Goal: Task Accomplishment & Management: Use online tool/utility

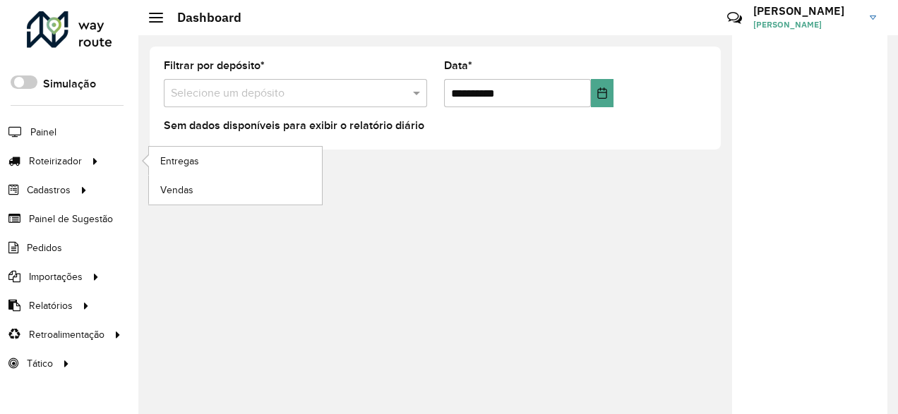
click at [148, 160] on li "Entregas" at bounding box center [235, 161] width 174 height 29
click at [170, 155] on span "Entregas" at bounding box center [180, 161] width 40 height 15
click at [188, 150] on link "Entregas" at bounding box center [235, 161] width 173 height 28
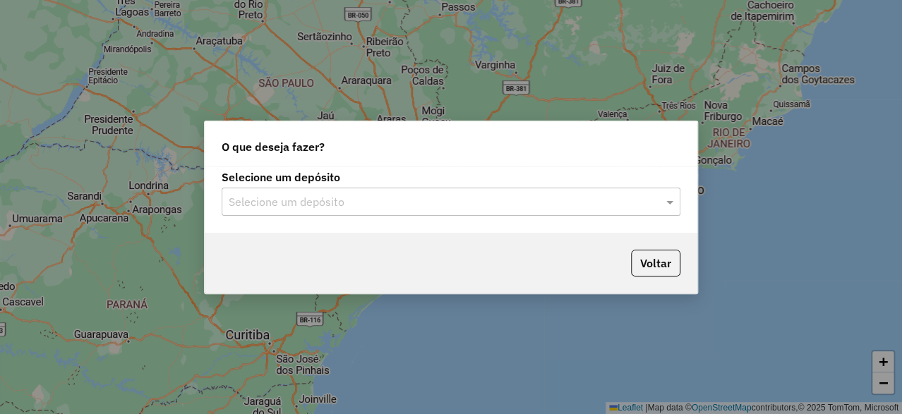
click at [270, 181] on label "Selecione um depósito" at bounding box center [451, 177] width 459 height 17
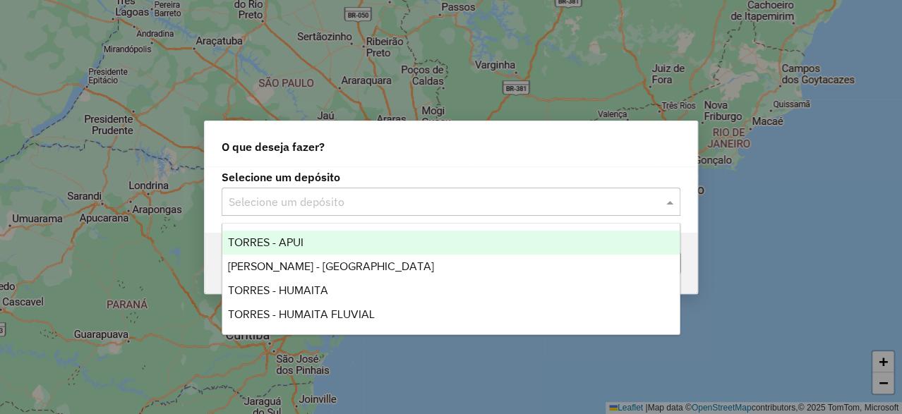
click at [275, 194] on input "text" at bounding box center [437, 202] width 417 height 17
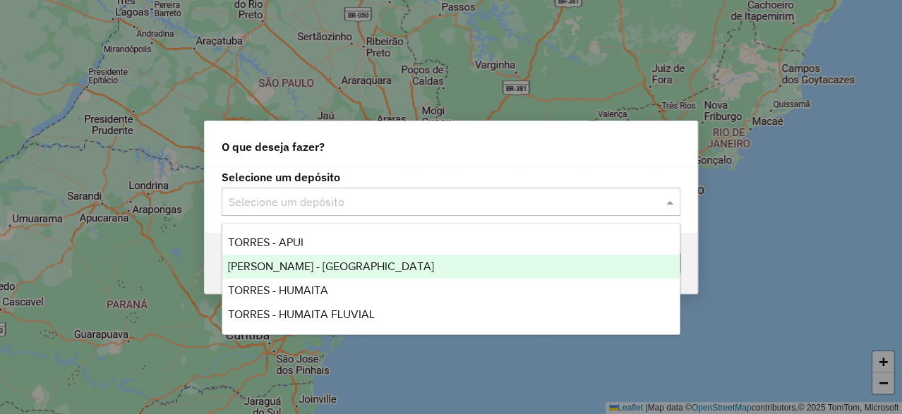
click at [280, 261] on span "[PERSON_NAME] - [GEOGRAPHIC_DATA]" at bounding box center [331, 267] width 206 height 12
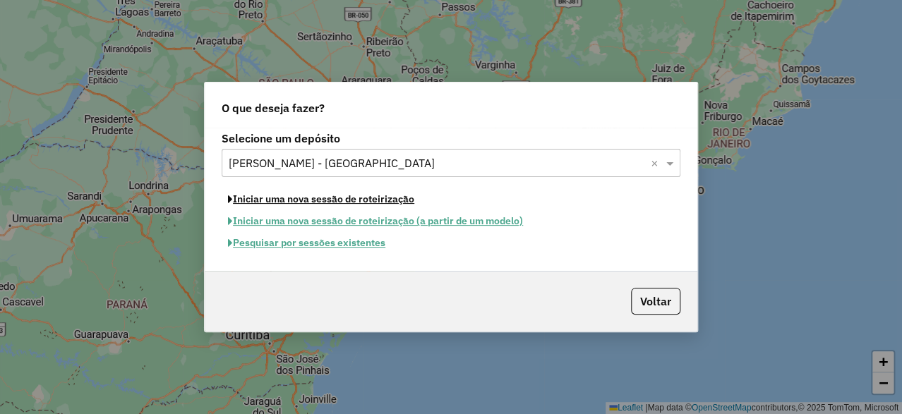
click at [373, 200] on button "Iniciar uma nova sessão de roteirização" at bounding box center [321, 200] width 199 height 22
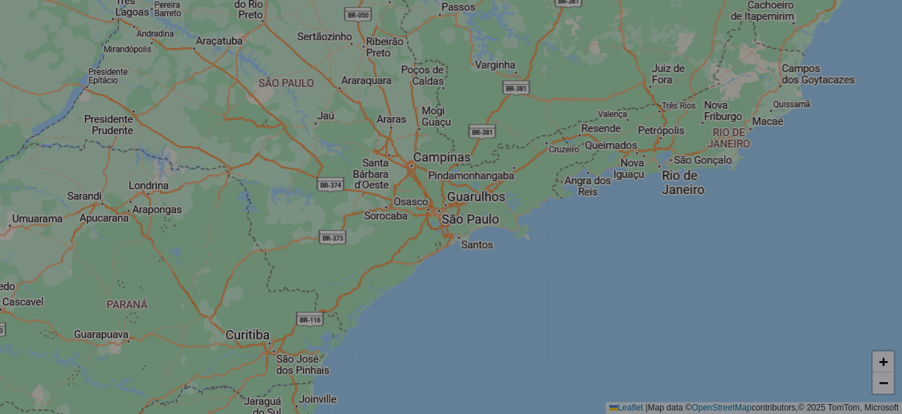
select select "*"
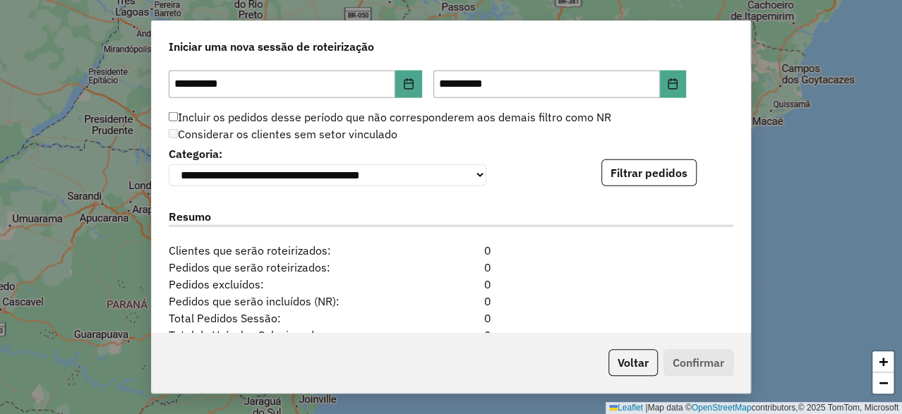
scroll to position [1411, 0]
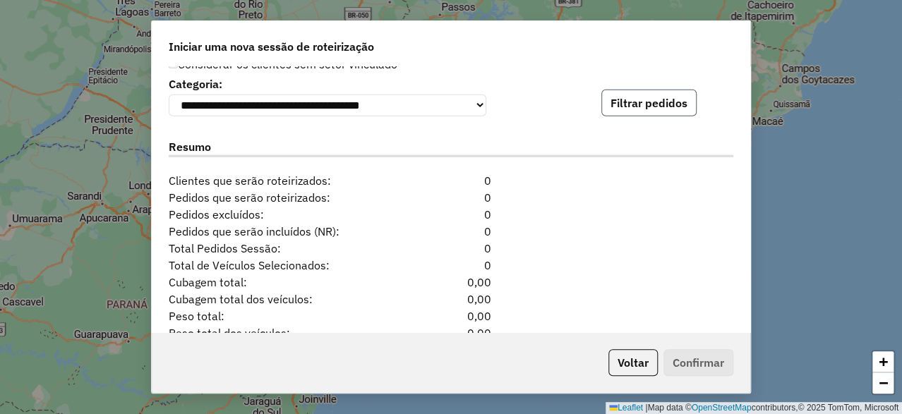
click at [678, 106] on button "Filtrar pedidos" at bounding box center [649, 103] width 95 height 27
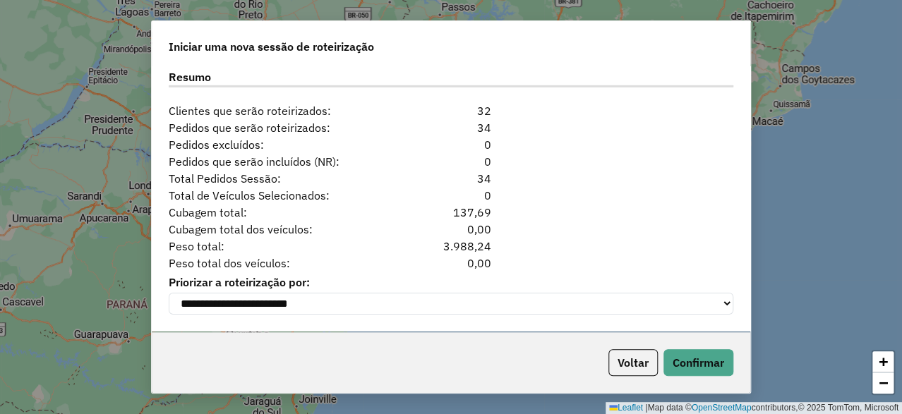
scroll to position [1779, 0]
click at [691, 368] on button "Confirmar" at bounding box center [699, 362] width 70 height 27
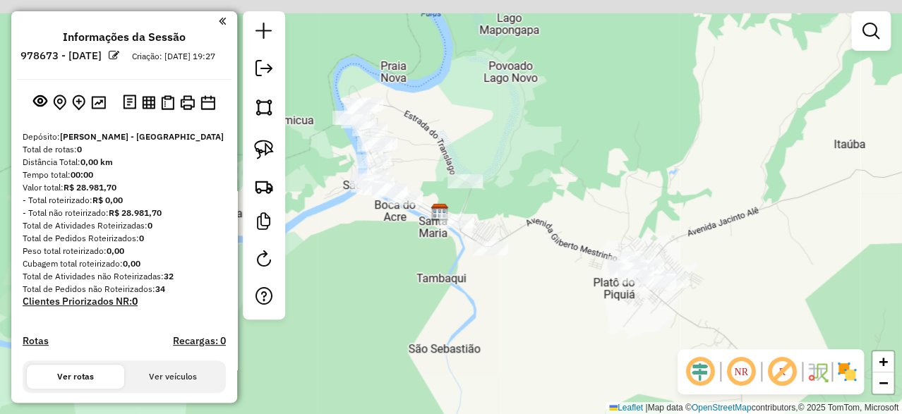
drag, startPoint x: 479, startPoint y: 158, endPoint x: 542, endPoint y: 172, distance: 64.9
click at [542, 172] on div "Janela de atendimento Grade de atendimento Capacidade Transportadoras Veículos …" at bounding box center [451, 207] width 902 height 414
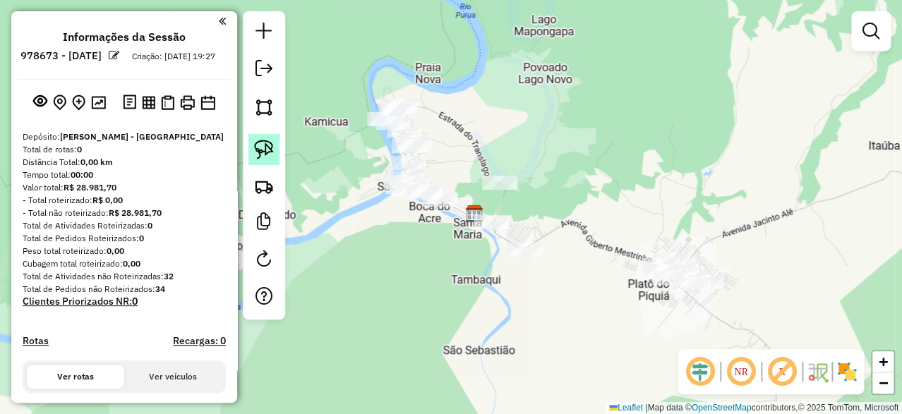
click at [270, 156] on img at bounding box center [264, 150] width 20 height 20
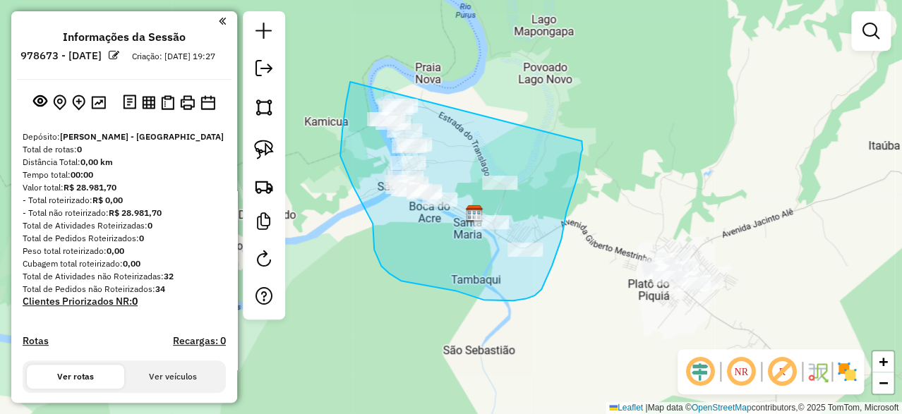
drag, startPoint x: 350, startPoint y: 82, endPoint x: 582, endPoint y: 141, distance: 239.1
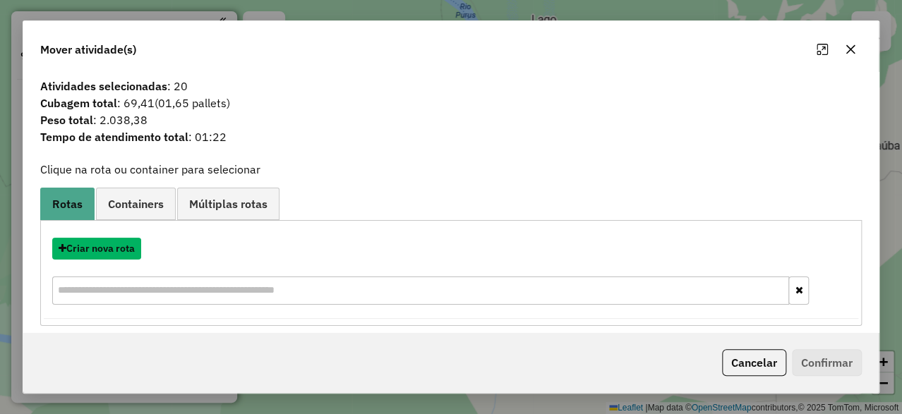
click at [121, 249] on button "Criar nova rota" at bounding box center [96, 249] width 89 height 22
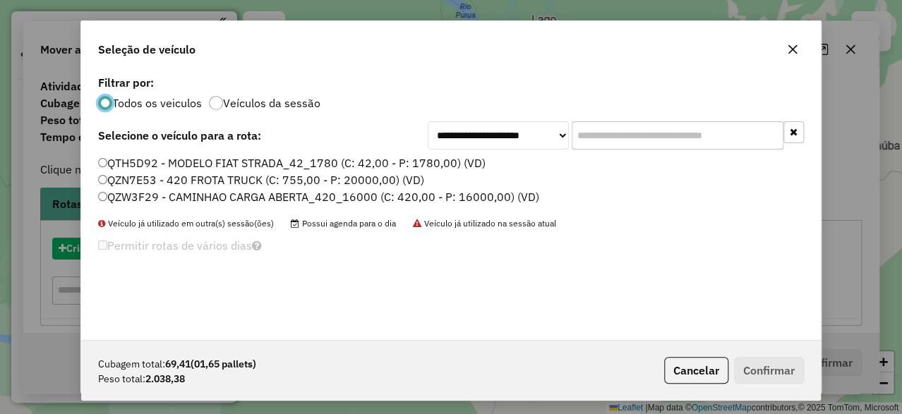
scroll to position [8, 4]
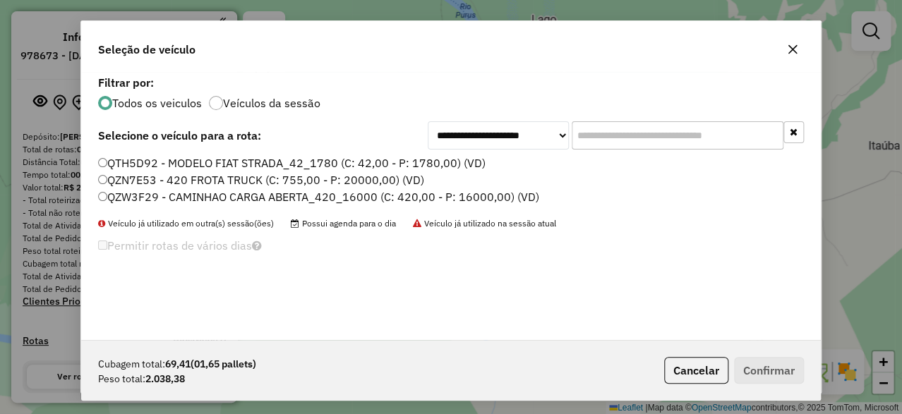
click at [284, 176] on label "QZN7E53 - 420 FROTA TRUCK (C: 755,00 - P: 20000,00) (VD)" at bounding box center [261, 180] width 326 height 17
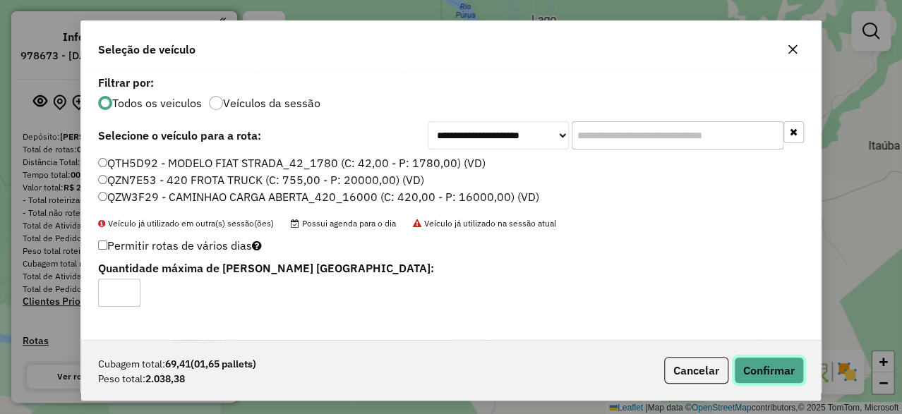
click at [770, 380] on button "Confirmar" at bounding box center [769, 370] width 70 height 27
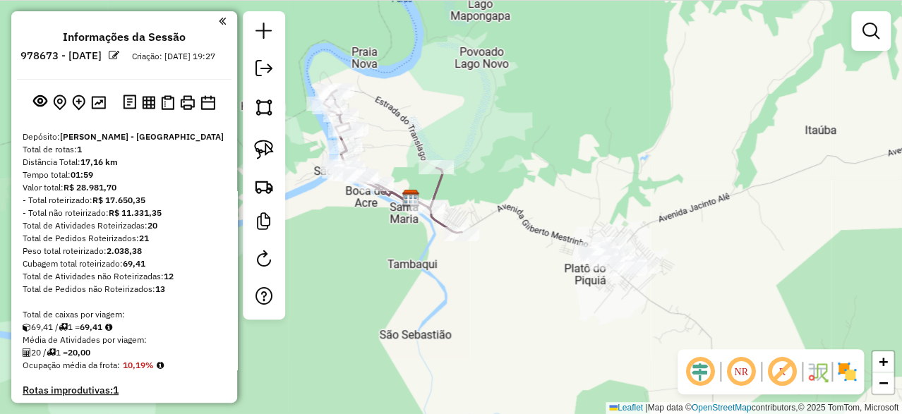
drag, startPoint x: 645, startPoint y: 163, endPoint x: 503, endPoint y: 127, distance: 146.4
click at [510, 128] on div "Janela de atendimento Grade de atendimento Capacidade Transportadoras Veículos …" at bounding box center [451, 207] width 902 height 414
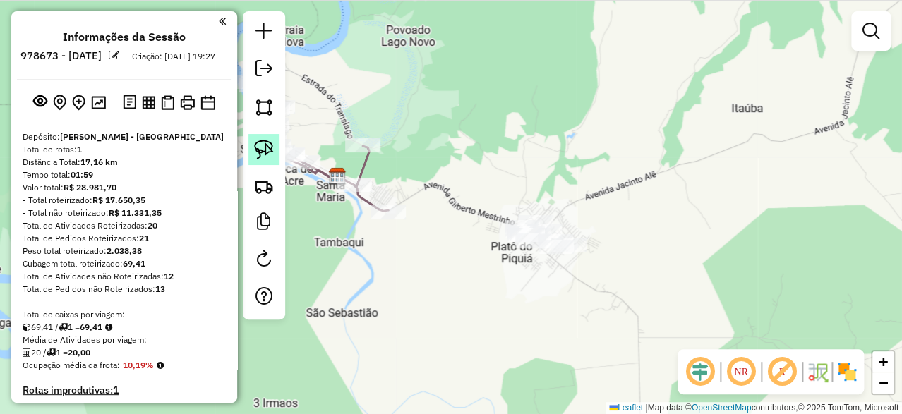
click at [265, 145] on img at bounding box center [264, 150] width 20 height 20
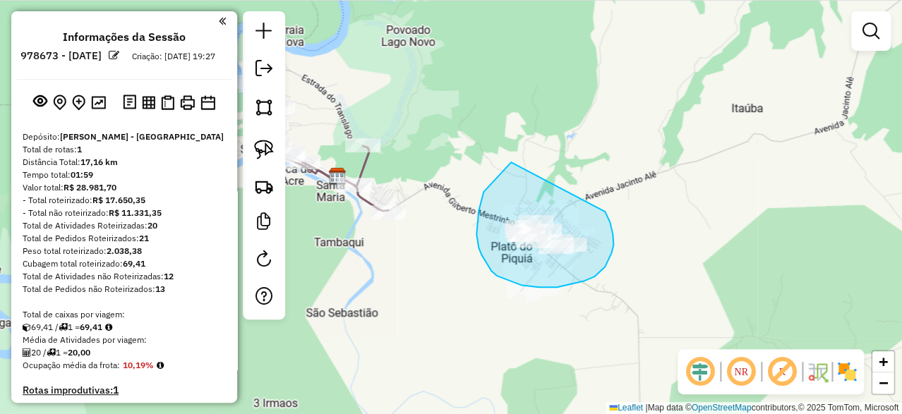
drag, startPoint x: 508, startPoint y: 165, endPoint x: 605, endPoint y: 212, distance: 108.0
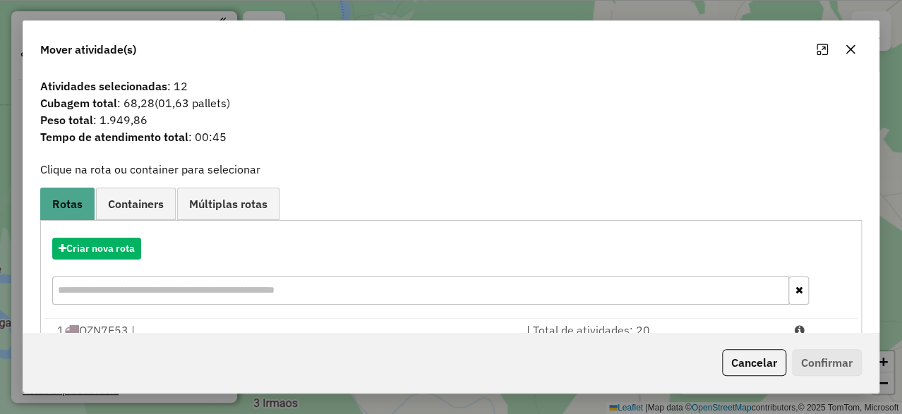
scroll to position [67, 0]
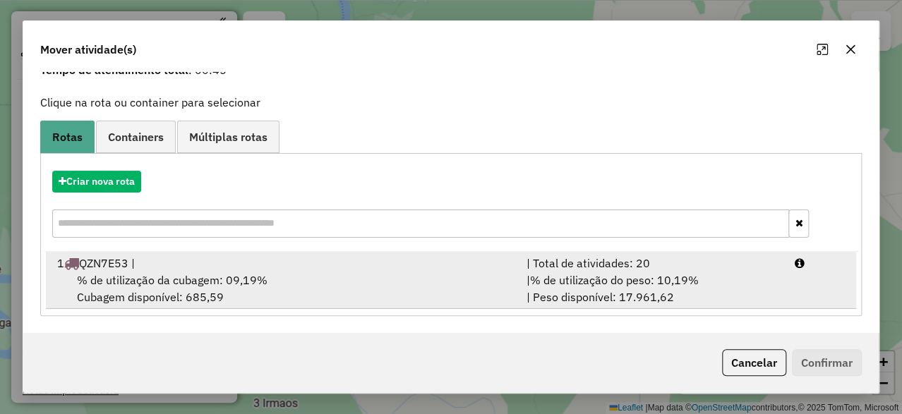
click at [152, 258] on div "1 QZN7E53 |" at bounding box center [284, 263] width 470 height 17
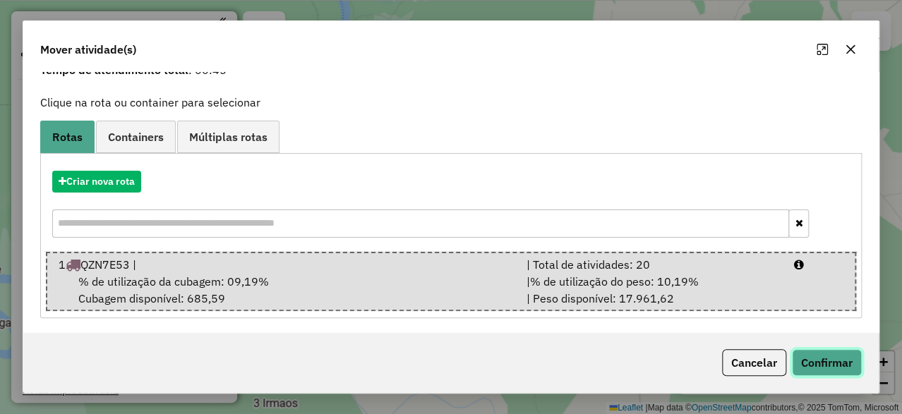
click at [821, 354] on button "Confirmar" at bounding box center [827, 362] width 70 height 27
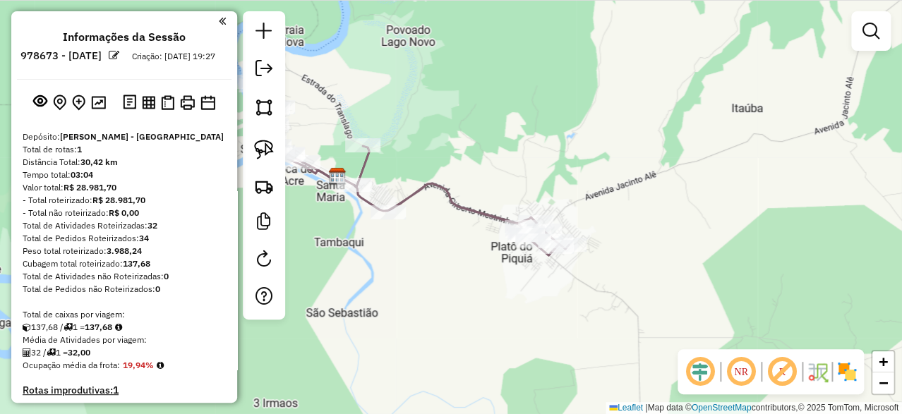
scroll to position [0, 0]
click at [283, 78] on div at bounding box center [264, 165] width 42 height 309
click at [277, 76] on link at bounding box center [264, 70] width 28 height 32
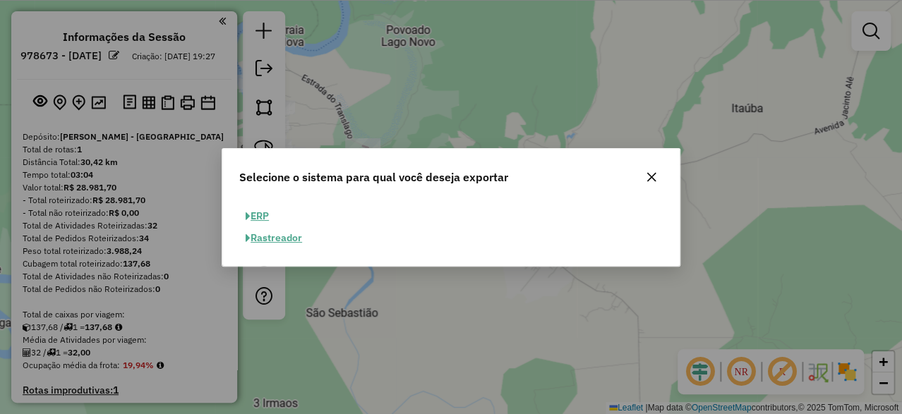
click at [265, 211] on button "ERP" at bounding box center [257, 216] width 36 height 22
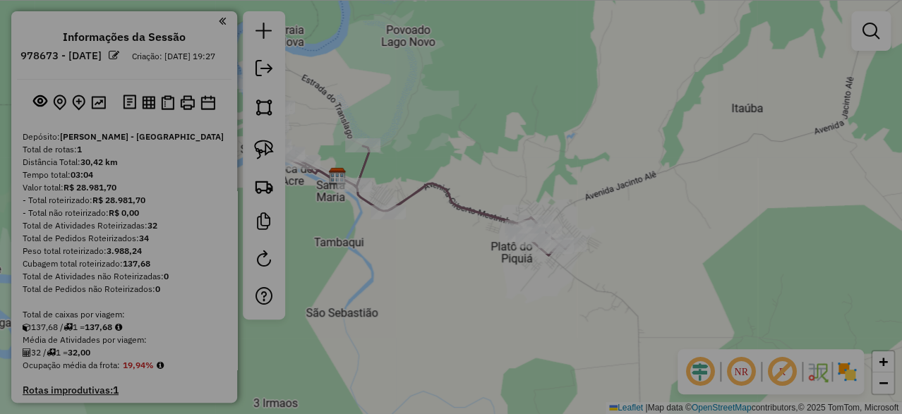
select select "**"
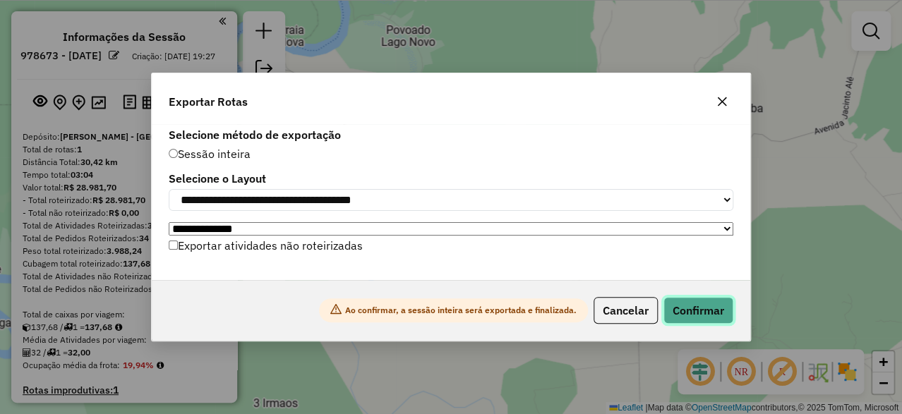
click at [702, 313] on button "Confirmar" at bounding box center [699, 310] width 70 height 27
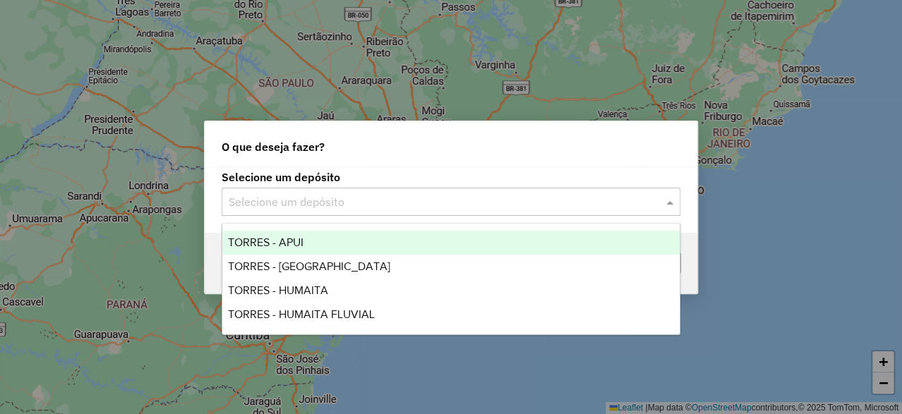
click at [298, 188] on div "Selecione um depósito" at bounding box center [451, 202] width 459 height 28
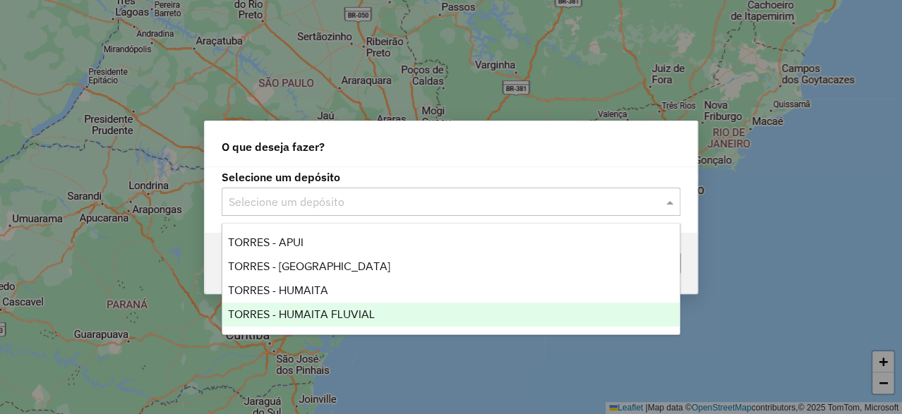
click at [330, 311] on span "TORRES - HUMAITA FLUVIAL" at bounding box center [301, 315] width 147 height 12
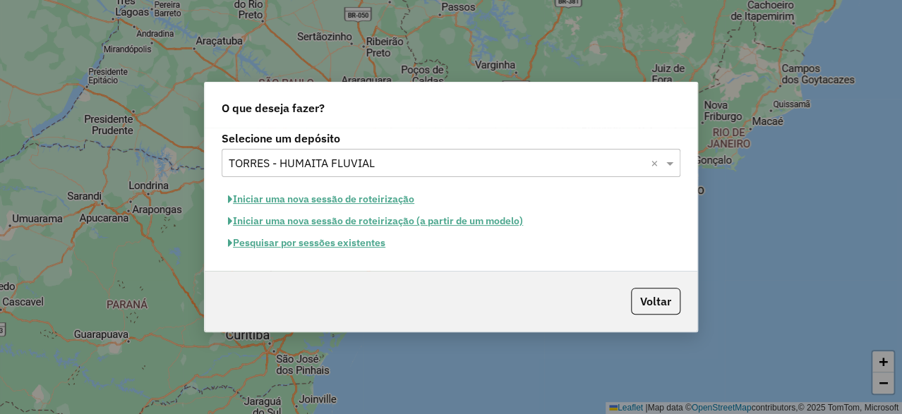
click at [369, 197] on button "Iniciar uma nova sessão de roteirização" at bounding box center [321, 200] width 199 height 22
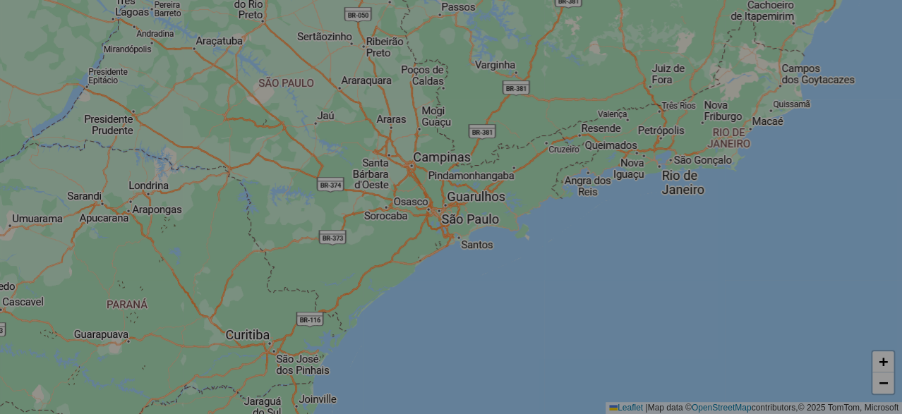
select select "*"
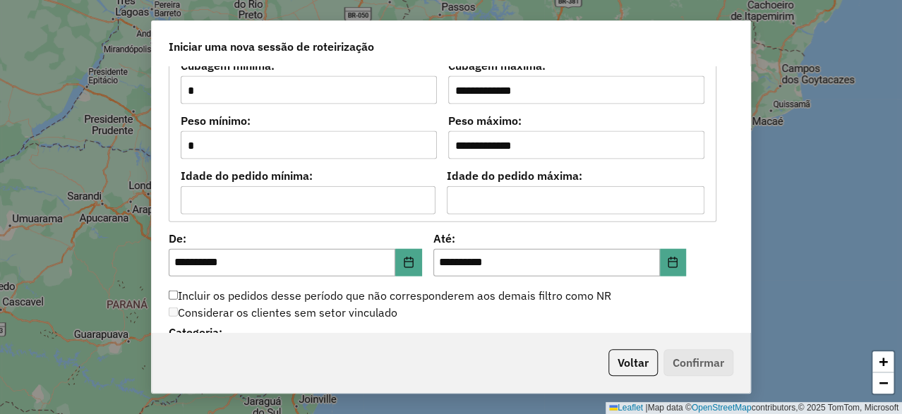
scroll to position [1483, 0]
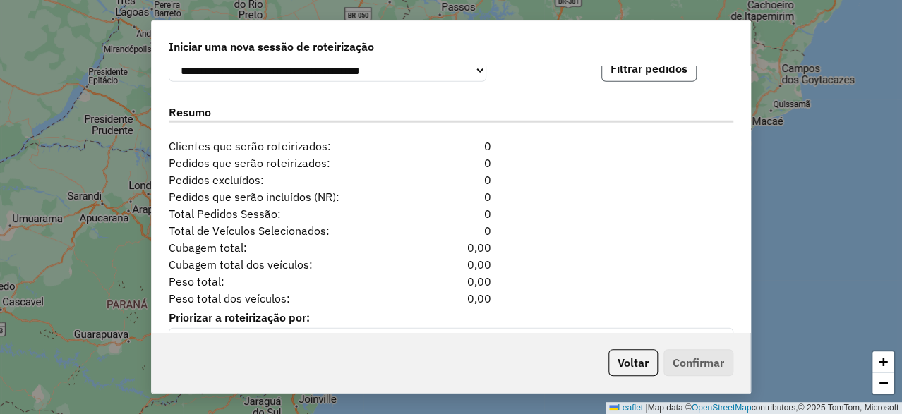
click at [658, 79] on button "Filtrar pedidos" at bounding box center [649, 68] width 95 height 27
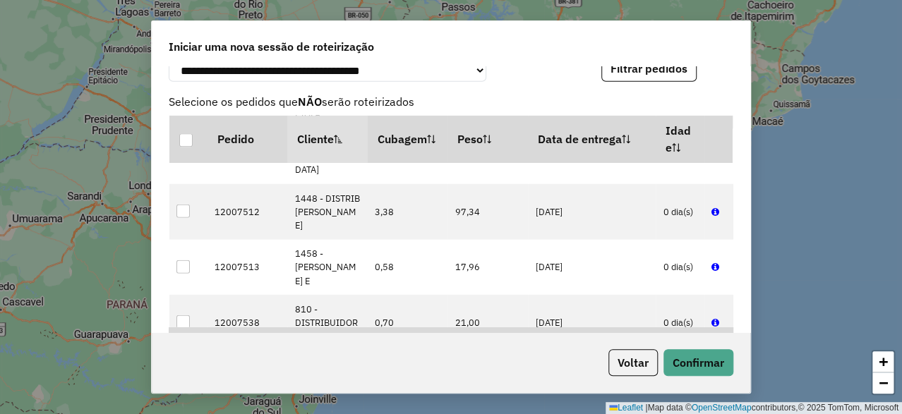
scroll to position [1816, 0]
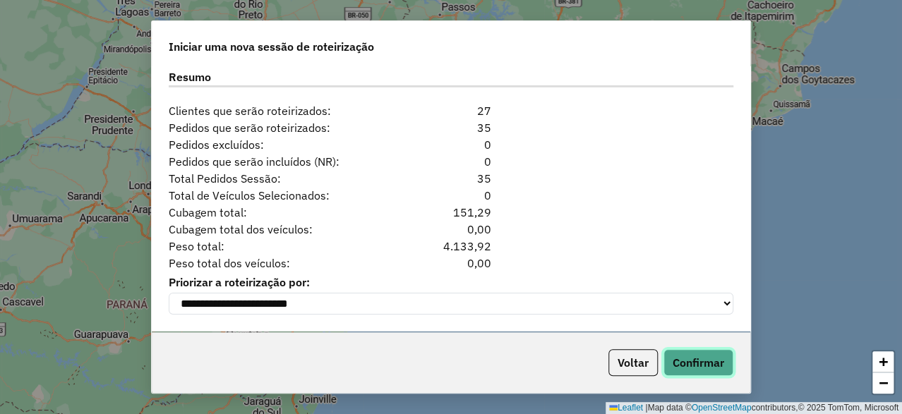
click at [698, 357] on button "Confirmar" at bounding box center [699, 362] width 70 height 27
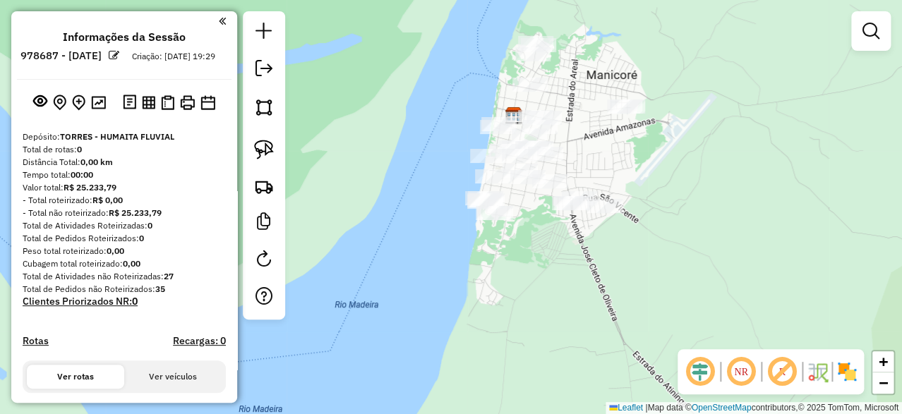
drag, startPoint x: 618, startPoint y: 116, endPoint x: 574, endPoint y: 164, distance: 65.0
click at [587, 161] on div "Janela de atendimento Grade de atendimento Capacidade Transportadoras Veículos …" at bounding box center [451, 207] width 902 height 414
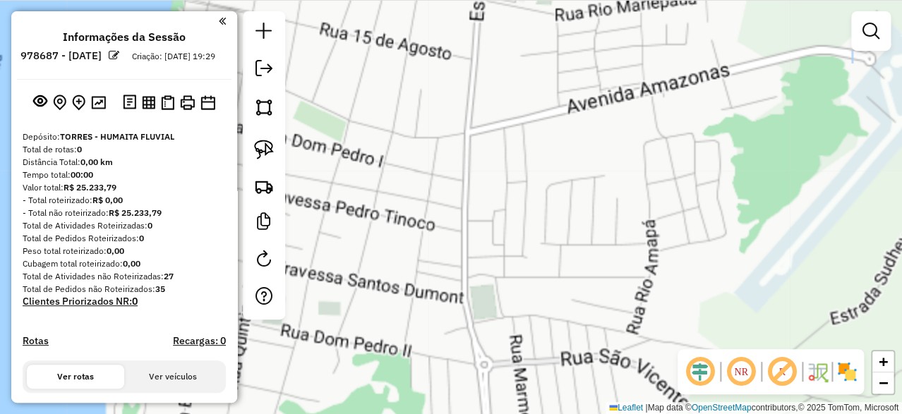
drag, startPoint x: 563, startPoint y: 220, endPoint x: 610, endPoint y: 213, distance: 47.7
click at [611, 215] on div "Janela de atendimento Grade de atendimento Capacidade Transportadoras Veículos …" at bounding box center [451, 207] width 902 height 414
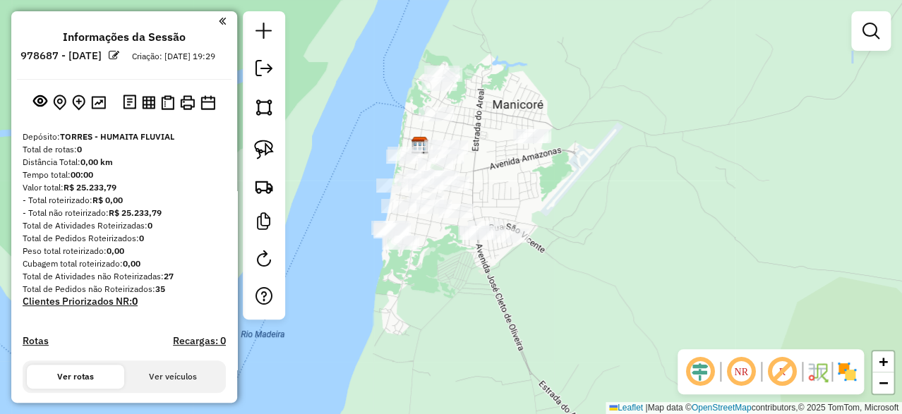
drag, startPoint x: 492, startPoint y: 162, endPoint x: 506, endPoint y: 179, distance: 21.5
click at [506, 179] on div "Janela de atendimento Grade de atendimento Capacidade Transportadoras Veículos …" at bounding box center [451, 207] width 902 height 414
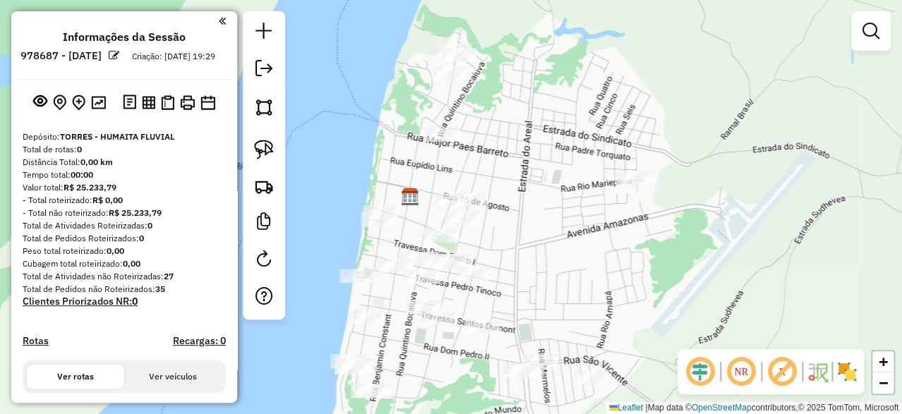
drag, startPoint x: 508, startPoint y: 160, endPoint x: 540, endPoint y: 207, distance: 56.4
click at [540, 207] on div "Janela de atendimento Grade de atendimento Capacidade Transportadoras Veículos …" at bounding box center [451, 207] width 902 height 414
click at [261, 150] on img at bounding box center [264, 150] width 20 height 20
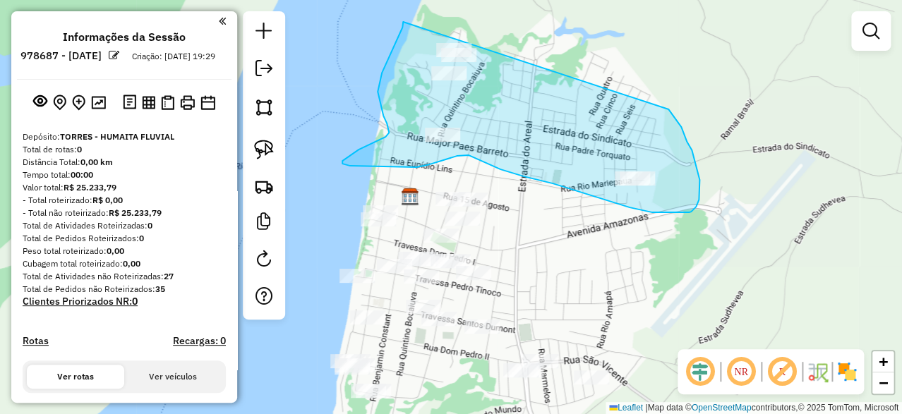
drag, startPoint x: 403, startPoint y: 22, endPoint x: 668, endPoint y: 109, distance: 278.6
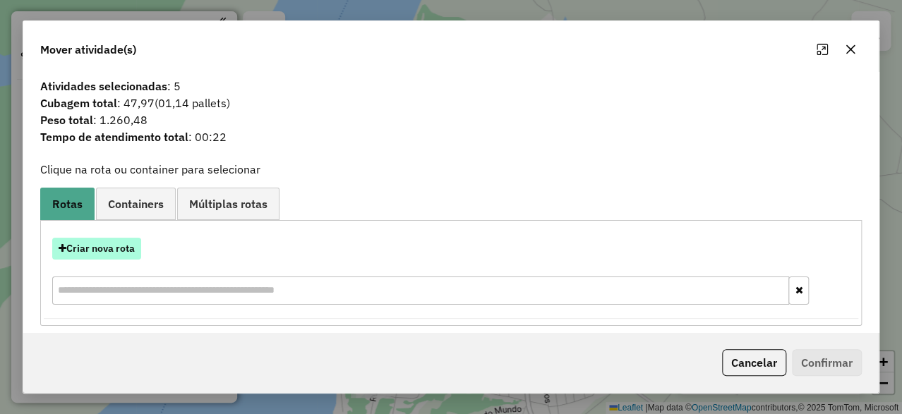
click at [116, 253] on button "Criar nova rota" at bounding box center [96, 249] width 89 height 22
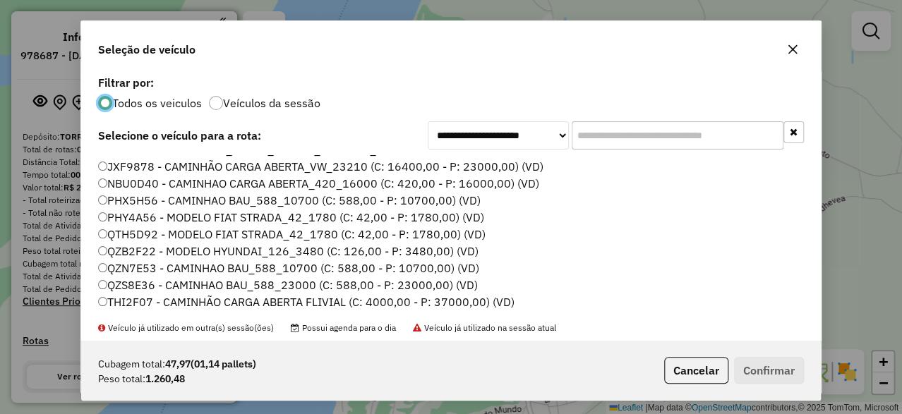
scroll to position [44, 0]
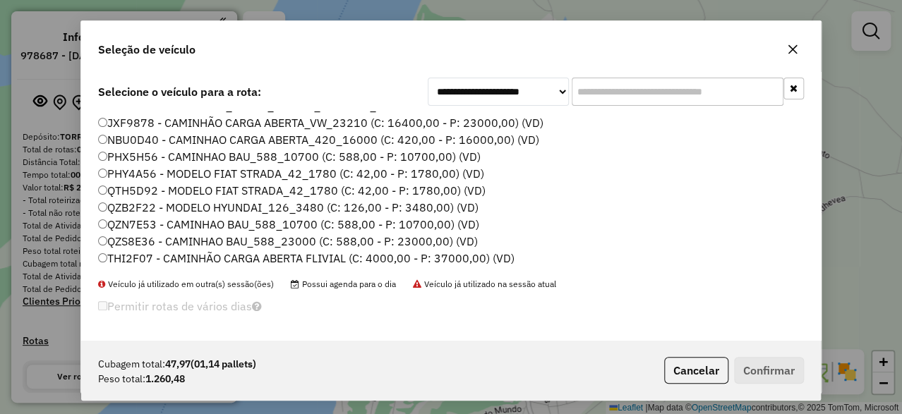
drag, startPoint x: 229, startPoint y: 261, endPoint x: 239, endPoint y: 259, distance: 10.0
click at [230, 260] on label "THI2F07 - CAMINHÃO CARGA ABERTA FLIVIAL (C: 4000,00 - P: 37000,00) (VD)" at bounding box center [306, 258] width 417 height 17
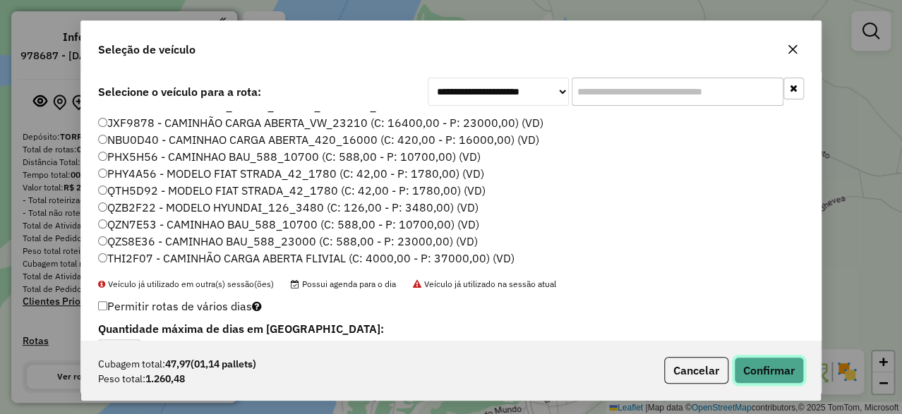
click at [753, 361] on button "Confirmar" at bounding box center [769, 370] width 70 height 27
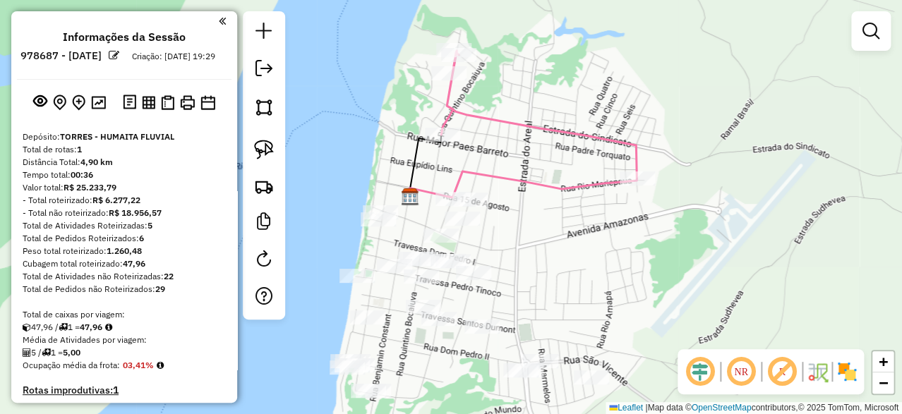
scroll to position [0, 0]
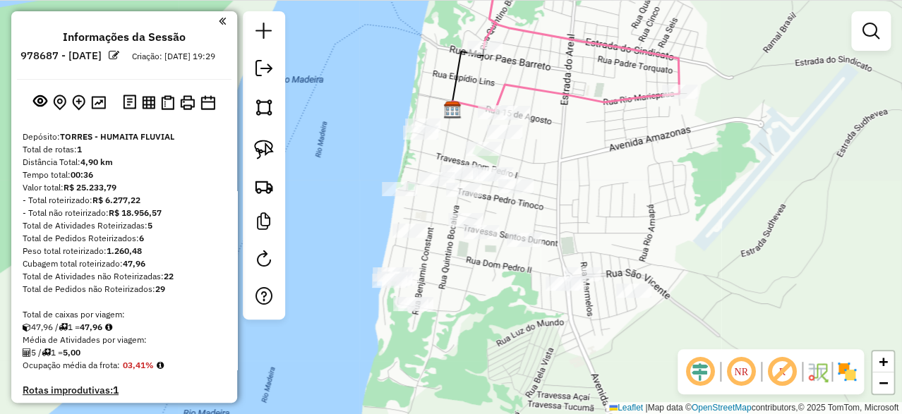
drag, startPoint x: 545, startPoint y: 216, endPoint x: 575, endPoint y: 160, distance: 63.8
click at [575, 160] on div "Janela de atendimento Grade de atendimento Capacidade Transportadoras Veículos …" at bounding box center [451, 207] width 902 height 414
drag, startPoint x: 267, startPoint y: 150, endPoint x: 383, endPoint y: 96, distance: 128.6
click at [267, 150] on img at bounding box center [264, 150] width 20 height 20
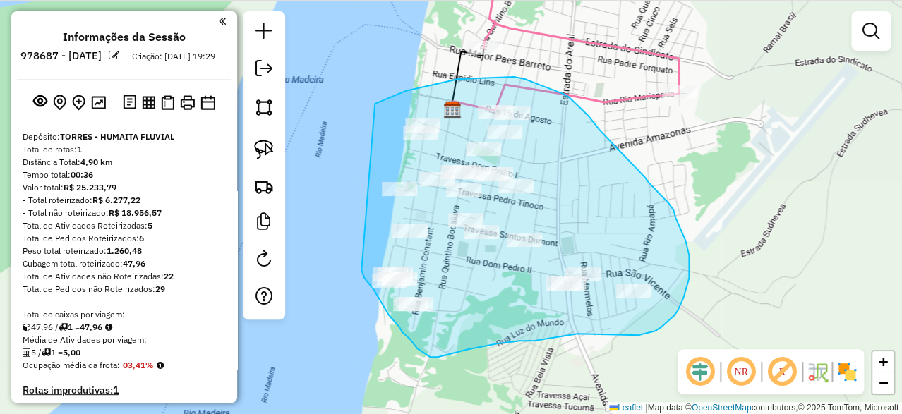
drag, startPoint x: 375, startPoint y: 104, endPoint x: 360, endPoint y: 267, distance: 163.8
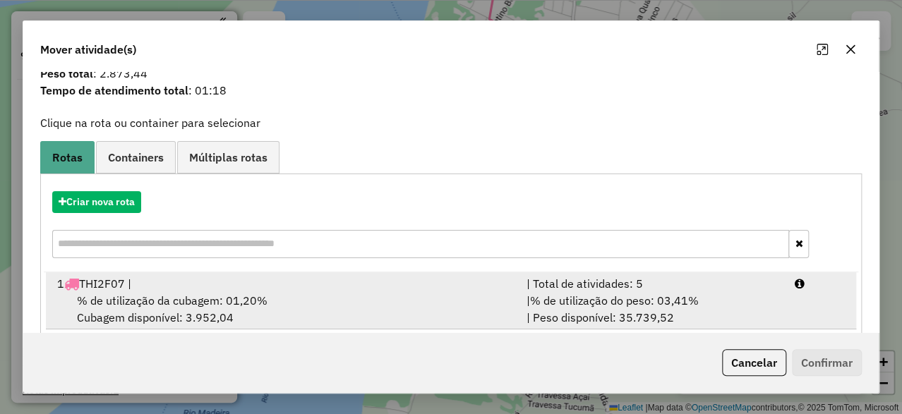
scroll to position [67, 0]
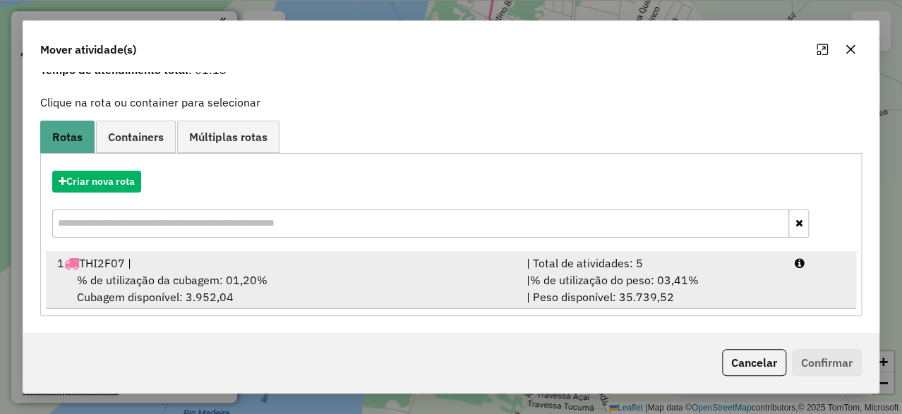
click at [201, 288] on div "% de utilização da cubagem: 01,20% Cubagem disponível: 3.952,04" at bounding box center [284, 289] width 470 height 34
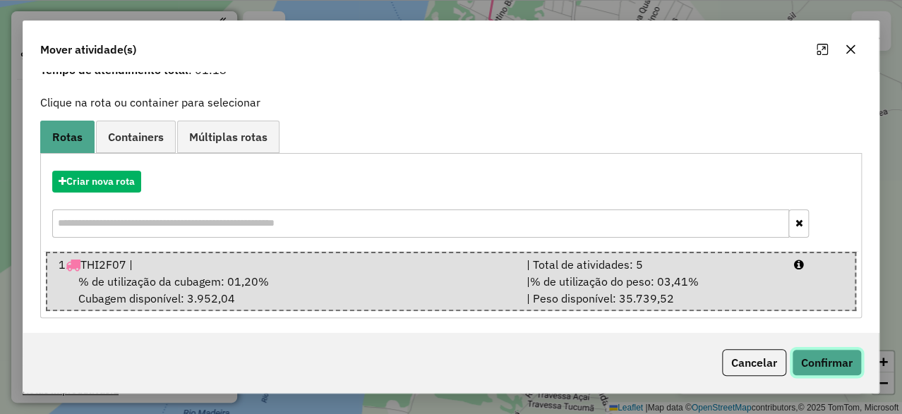
click at [822, 360] on button "Confirmar" at bounding box center [827, 362] width 70 height 27
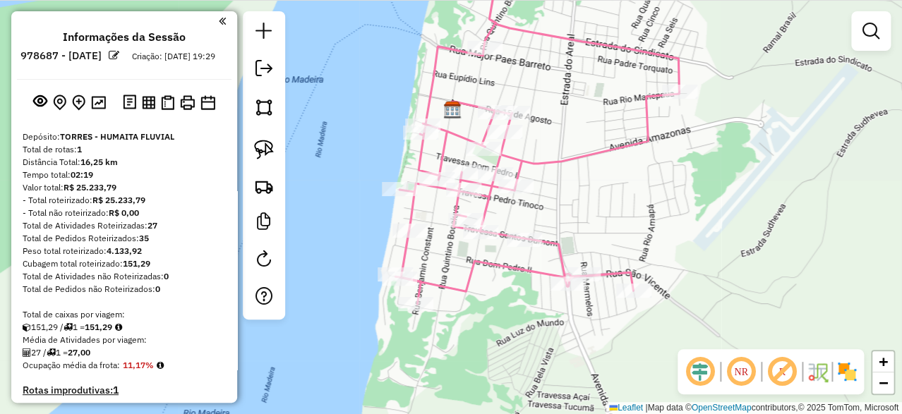
scroll to position [0, 0]
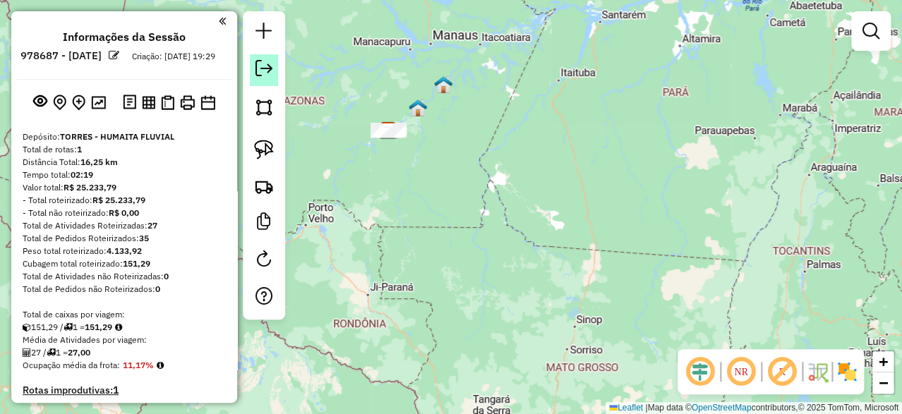
click at [268, 76] on em at bounding box center [264, 68] width 17 height 17
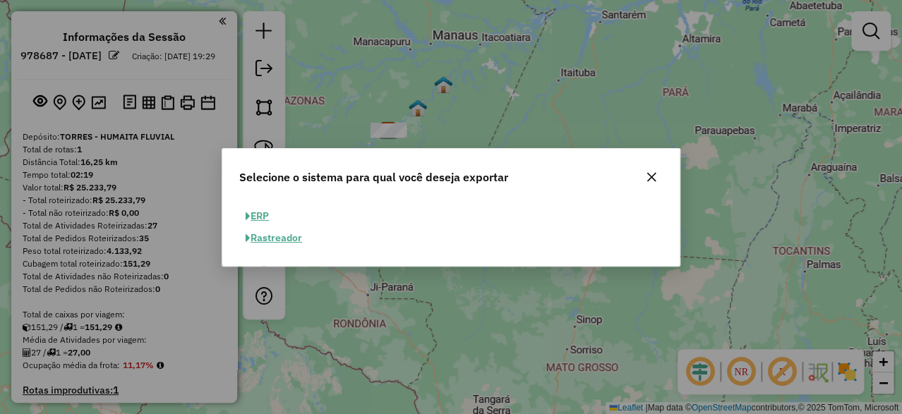
click at [263, 214] on button "ERP" at bounding box center [257, 216] width 36 height 22
select select "**"
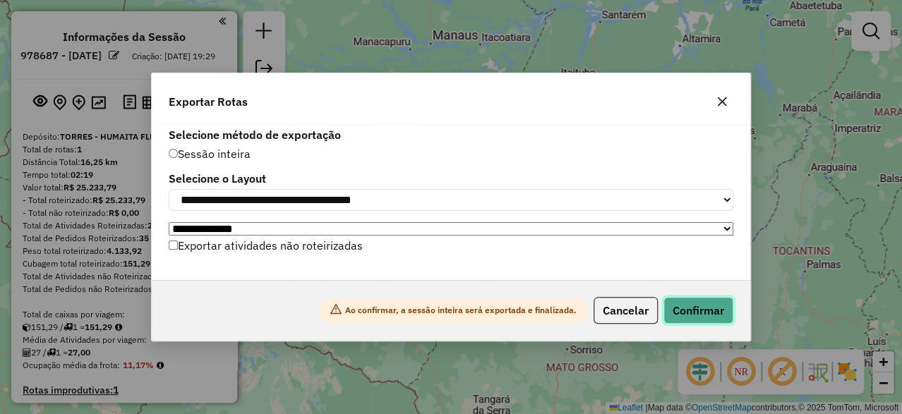
click at [692, 315] on button "Confirmar" at bounding box center [699, 310] width 70 height 27
